Goal: Information Seeking & Learning: Learn about a topic

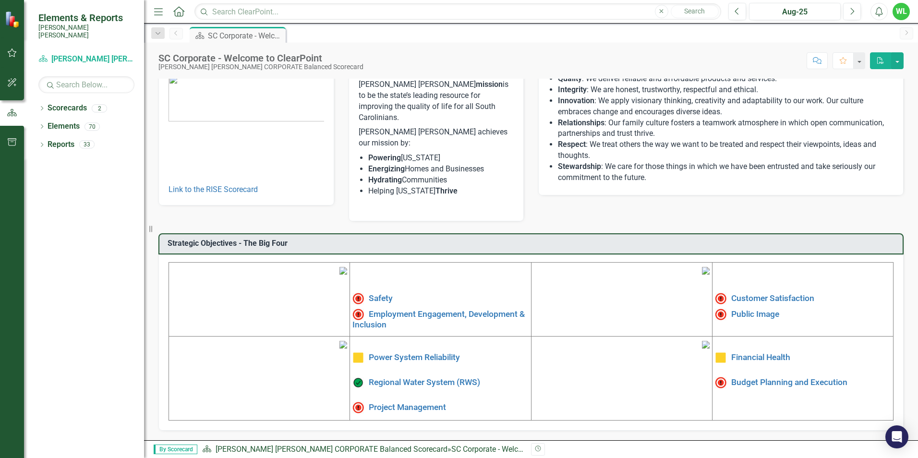
scroll to position [144, 0]
click at [753, 309] on link "Public Image" at bounding box center [755, 314] width 48 height 10
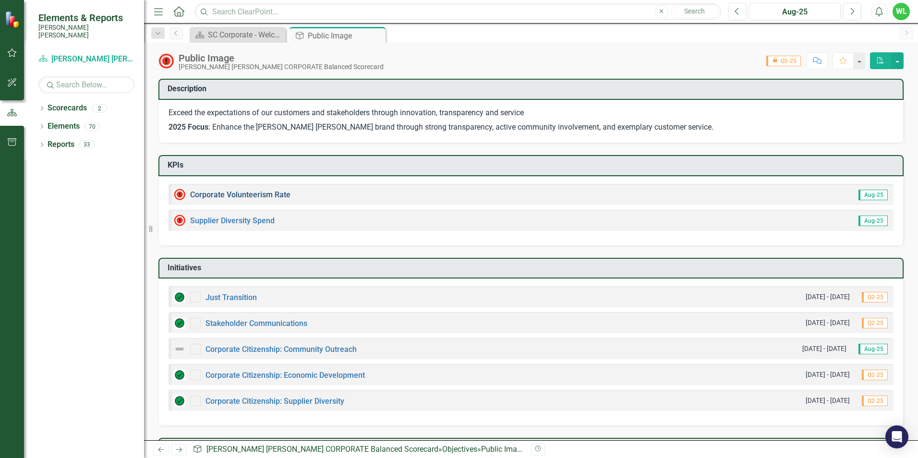
click at [266, 195] on link "Corporate Volunteerism Rate" at bounding box center [240, 194] width 100 height 9
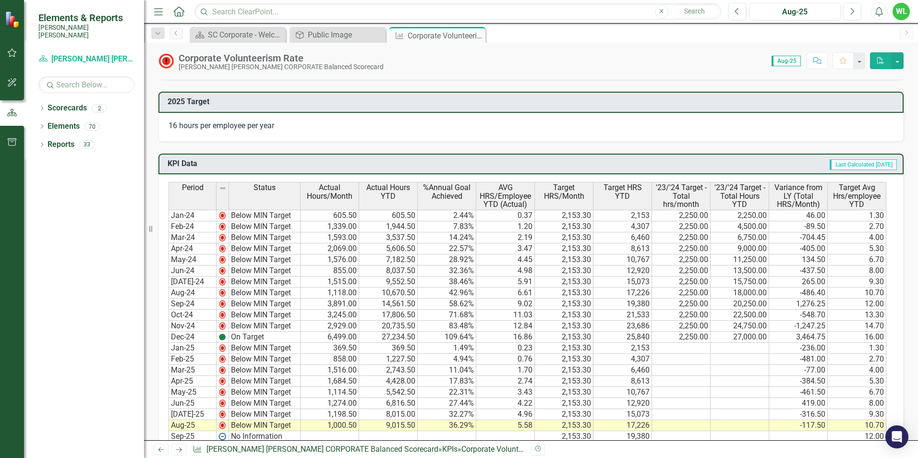
scroll to position [480, 0]
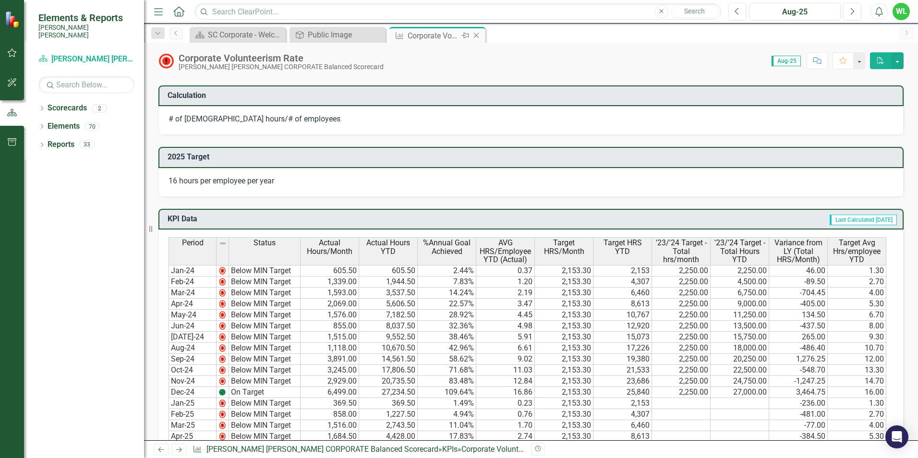
click at [479, 36] on icon "Close" at bounding box center [477, 36] width 10 height 8
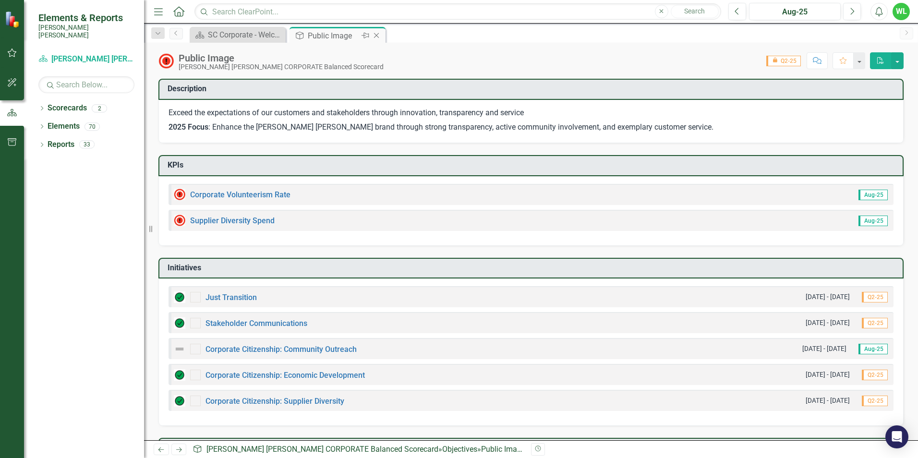
click at [380, 36] on icon "Close" at bounding box center [377, 36] width 10 height 8
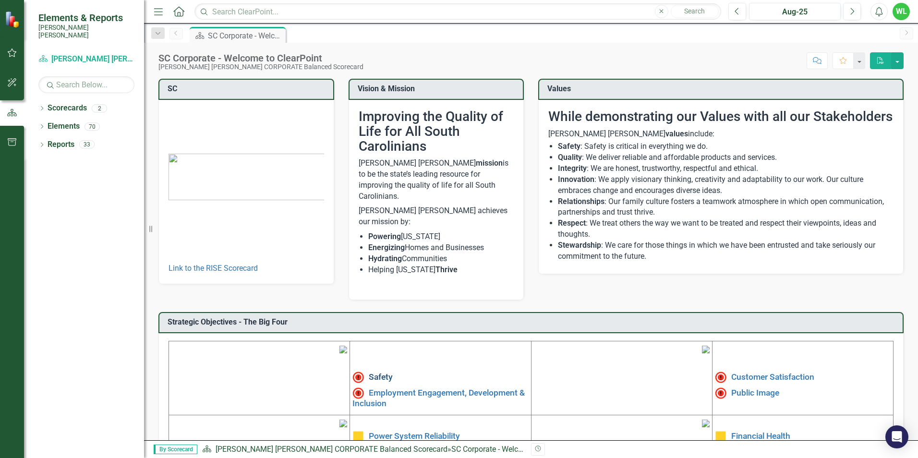
click at [369, 372] on link "Safety" at bounding box center [381, 377] width 24 height 10
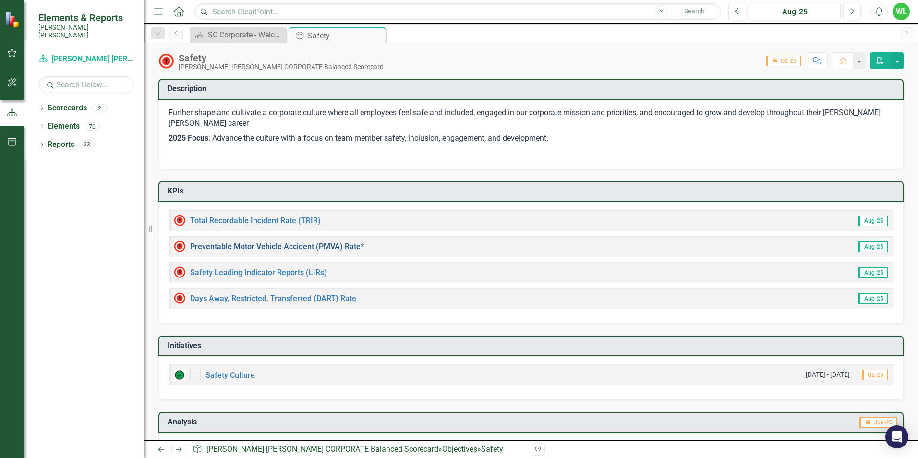
click at [273, 244] on link "Preventable Motor Vehicle Accident (PMVA) Rate*" at bounding box center [277, 246] width 174 height 9
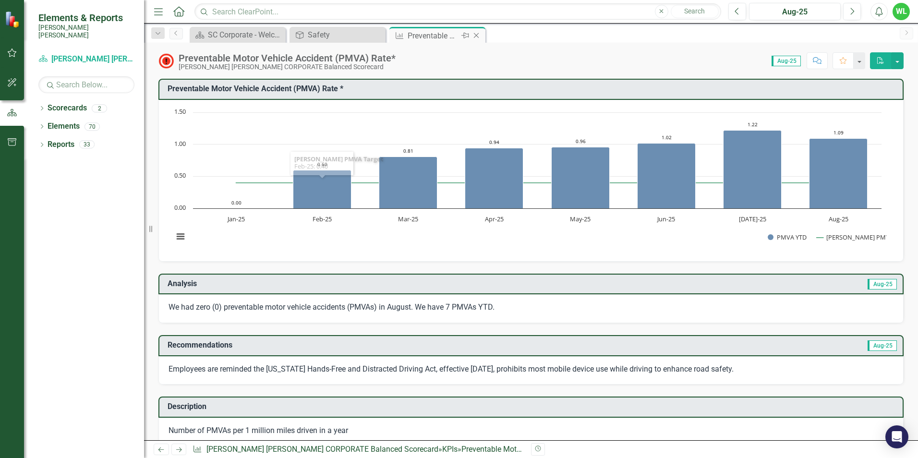
click at [479, 35] on icon "Close" at bounding box center [477, 36] width 10 height 8
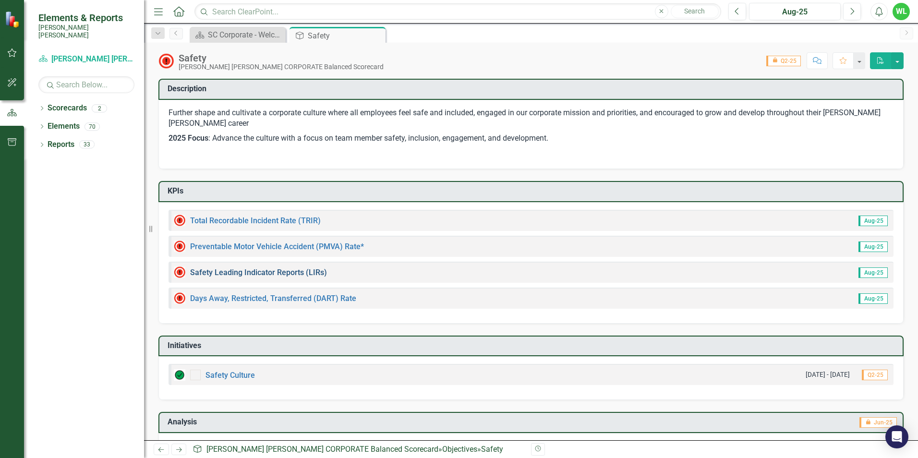
click at [290, 271] on link "Safety Leading Indicator Reports (LIRs)" at bounding box center [258, 272] width 137 height 9
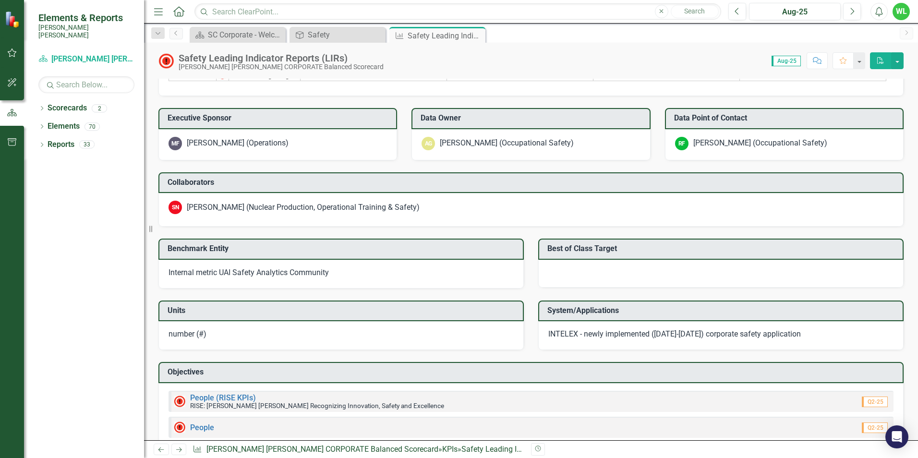
scroll to position [869, 0]
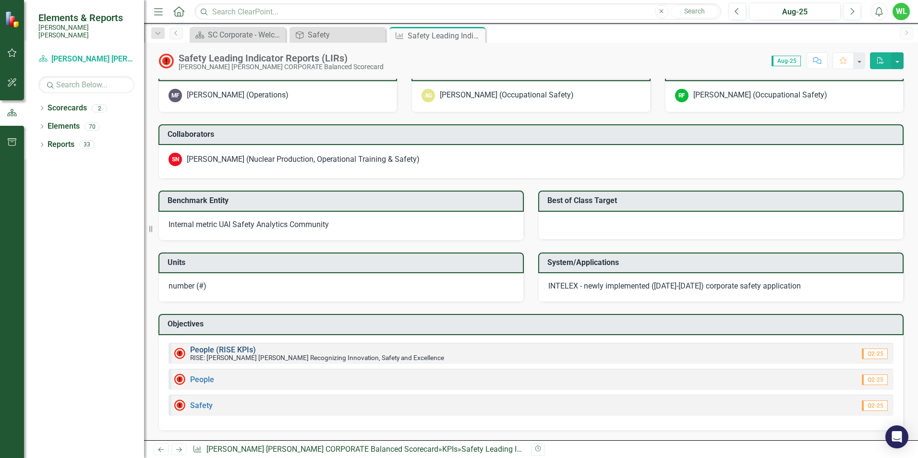
click at [229, 349] on link "People (RISE KPIs)" at bounding box center [223, 349] width 66 height 9
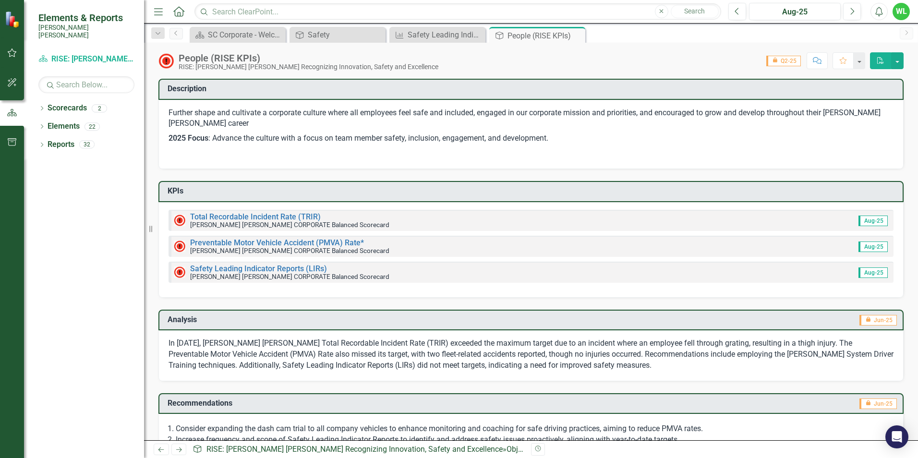
scroll to position [88, 0]
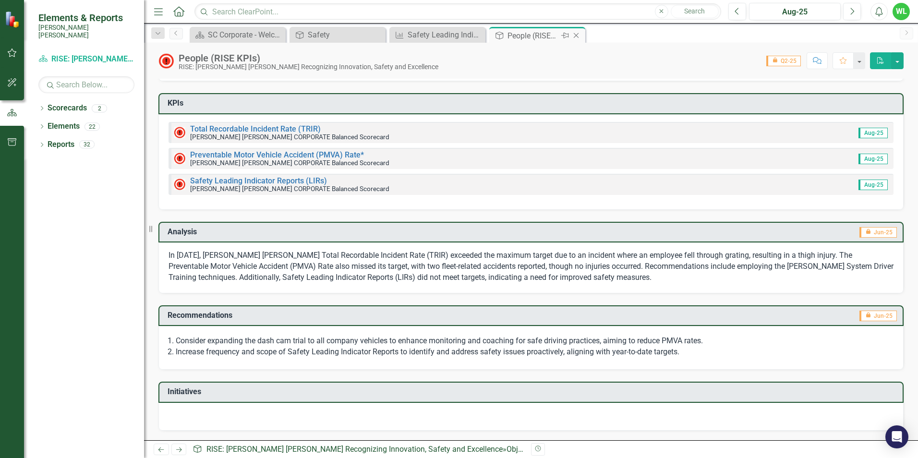
click at [578, 36] on icon "Close" at bounding box center [576, 36] width 10 height 8
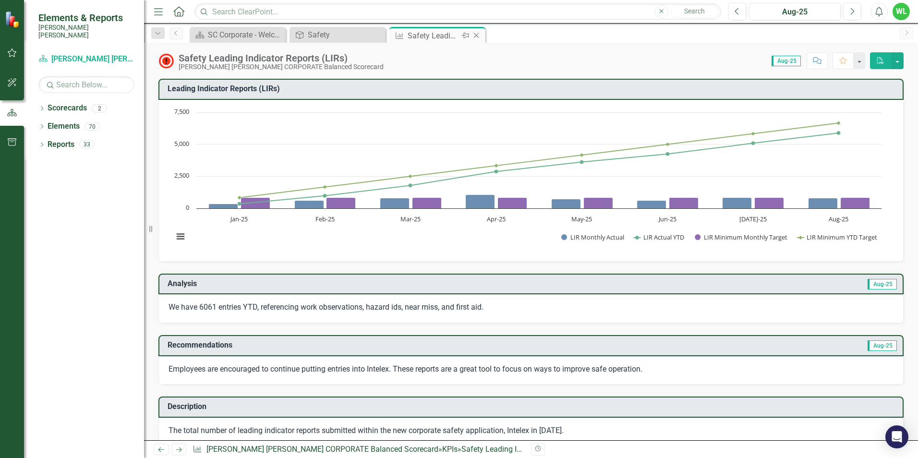
click at [481, 32] on icon "Close" at bounding box center [477, 36] width 10 height 8
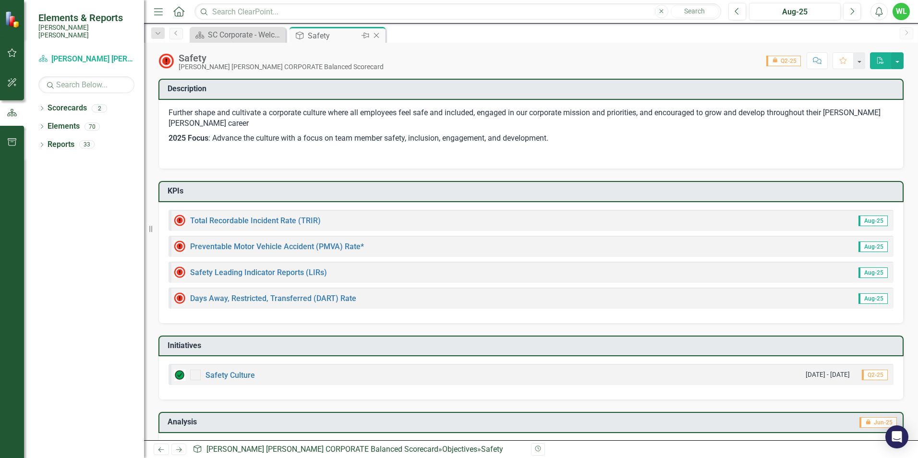
click at [375, 37] on icon "Close" at bounding box center [377, 36] width 10 height 8
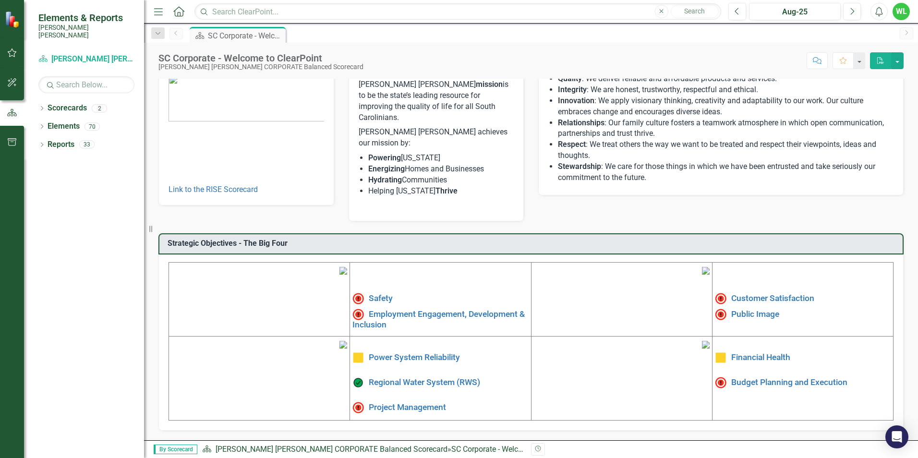
scroll to position [145, 0]
click at [390, 309] on link "Employment Engagement, Development & Inclusion" at bounding box center [438, 319] width 172 height 20
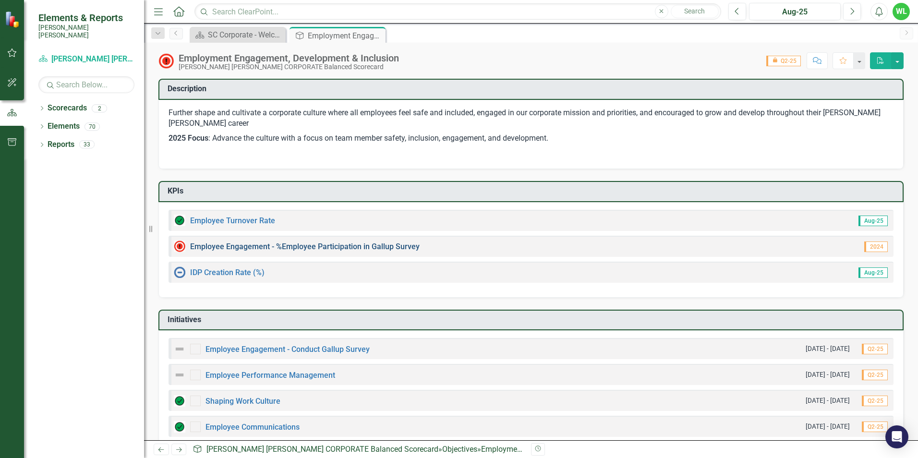
click at [353, 247] on link "Employee Engagement - %Employee Participation in Gallup Survey​" at bounding box center [305, 246] width 230 height 9
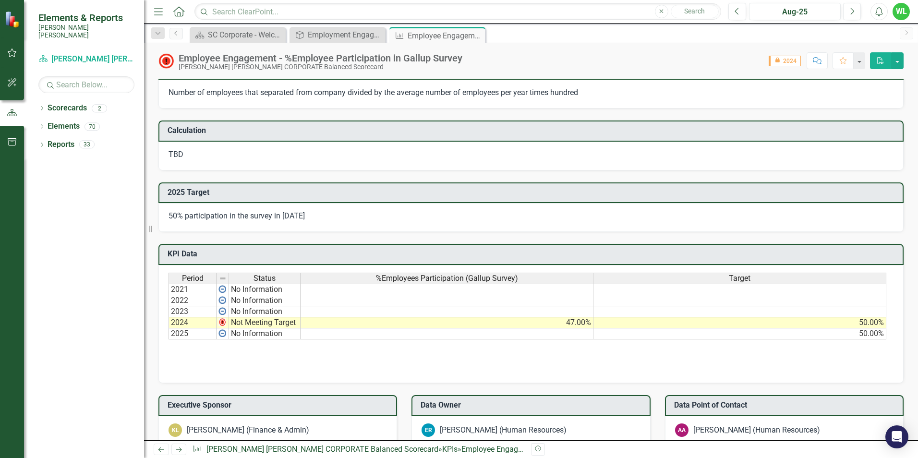
scroll to position [144, 0]
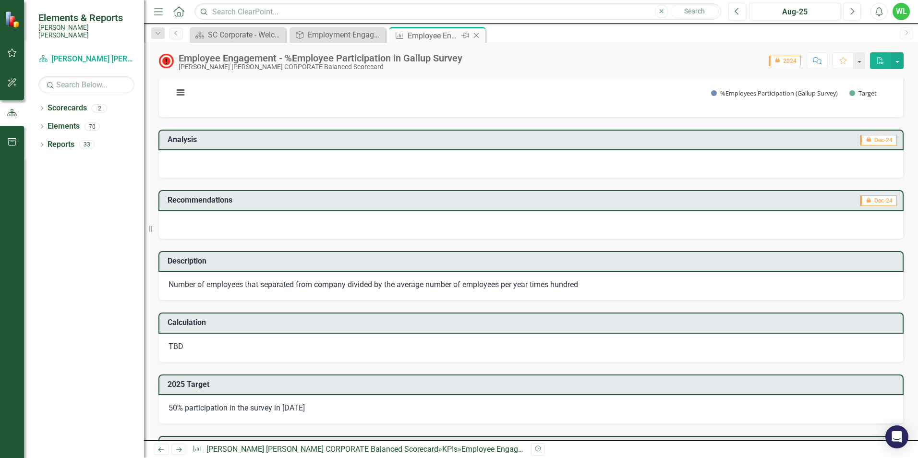
click at [478, 36] on icon "Close" at bounding box center [477, 36] width 10 height 8
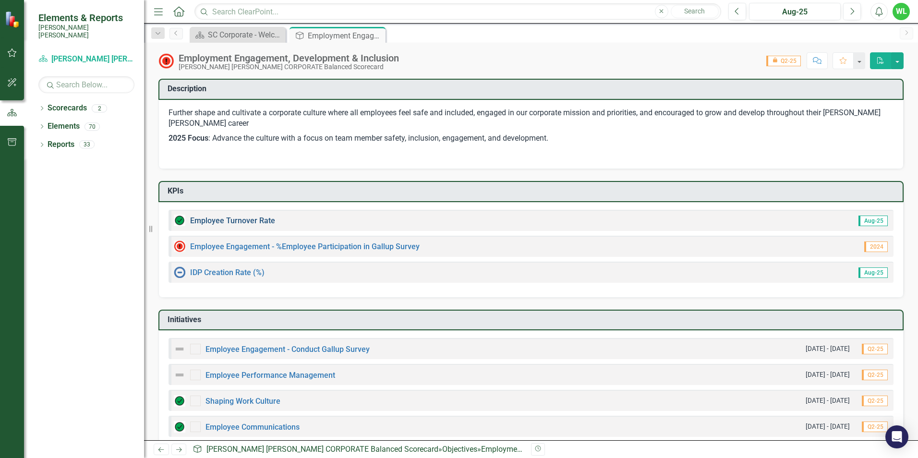
click at [239, 218] on link "Employee Turnover Rate​" at bounding box center [232, 220] width 85 height 9
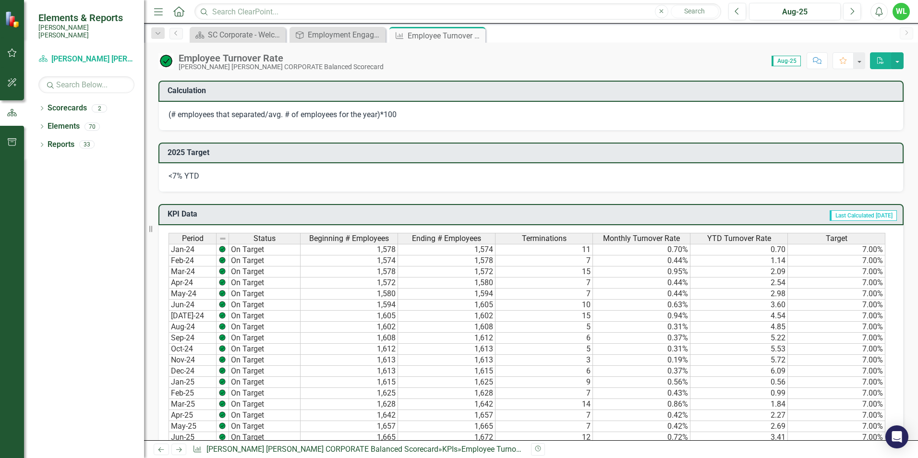
scroll to position [528, 0]
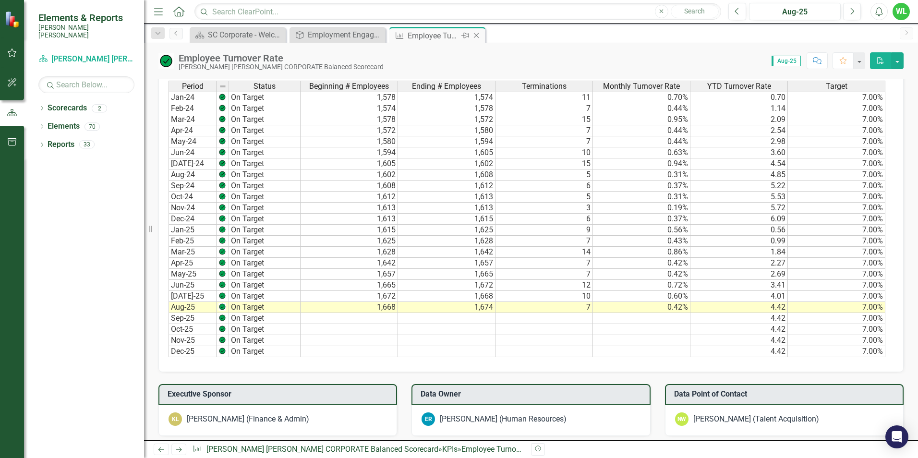
click at [478, 32] on icon "Close" at bounding box center [477, 36] width 10 height 8
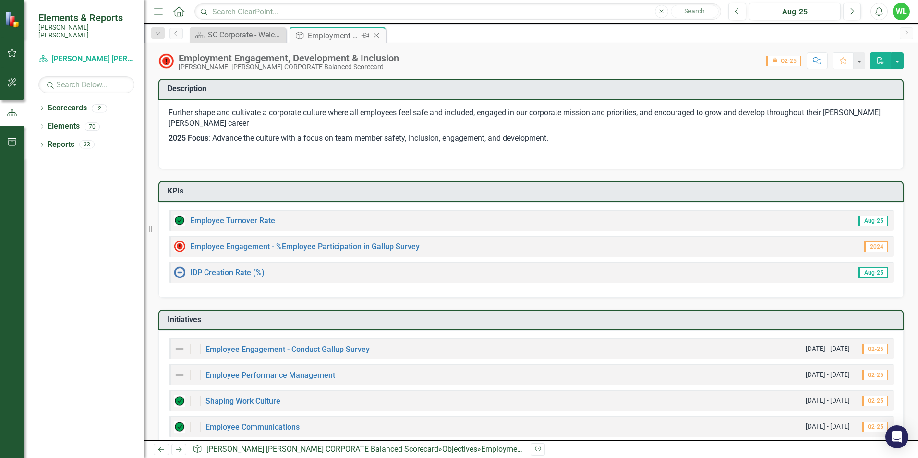
click at [379, 36] on icon "Close" at bounding box center [377, 36] width 10 height 8
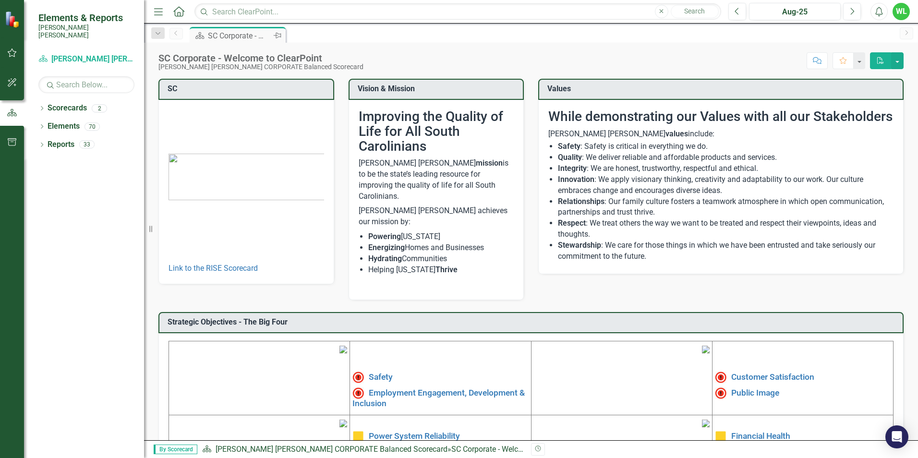
click at [279, 36] on icon "Pin" at bounding box center [278, 36] width 8 height 10
click at [386, 35] on div "Scorecard SC Corporate - Welcome to ClearPoint Pin" at bounding box center [541, 34] width 707 height 15
